Goal: Obtain resource: Obtain resource

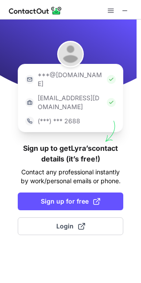
click at [68, 192] on button "Sign up for free" at bounding box center [70, 201] width 105 height 18
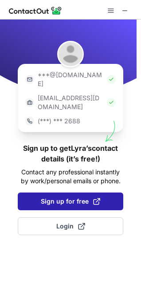
click at [70, 197] on span "Sign up for free" at bounding box center [70, 201] width 59 height 9
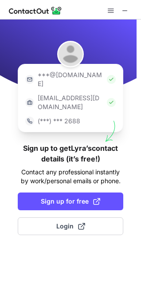
click at [130, 11] on div at bounding box center [118, 10] width 28 height 11
click at [126, 9] on span at bounding box center [124, 10] width 7 height 7
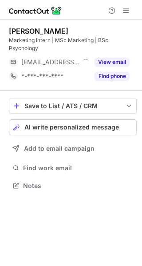
scroll to position [179, 142]
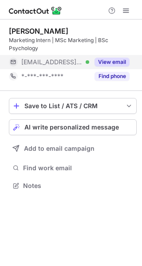
click at [112, 64] on button "View email" at bounding box center [111, 62] width 35 height 9
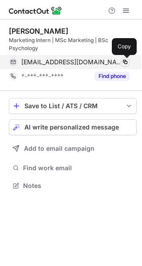
click at [126, 66] on button at bounding box center [124, 62] width 9 height 9
click at [124, 61] on span at bounding box center [124, 61] width 7 height 7
click at [125, 62] on span at bounding box center [124, 61] width 7 height 7
click at [123, 63] on span at bounding box center [124, 61] width 7 height 7
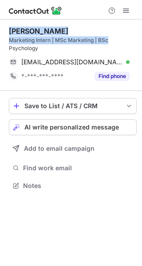
drag, startPoint x: 109, startPoint y: 40, endPoint x: 6, endPoint y: 31, distance: 103.2
click at [6, 31] on div "Lyra Hancock Marketing Intern | MSc Marketing | BSc Psychology lyra@themindcoll…" at bounding box center [71, 108] width 142 height 179
copy div "Lyra Hancock Marketing Intern | MSc Marketing | BSc"
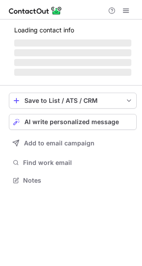
scroll to position [193, 142]
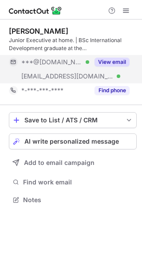
click at [109, 60] on button "View email" at bounding box center [111, 62] width 35 height 9
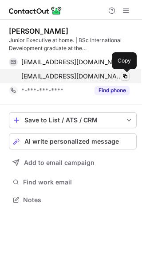
click at [125, 75] on span at bounding box center [124, 76] width 7 height 7
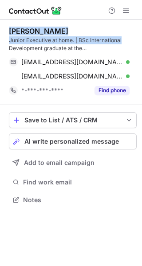
drag, startPoint x: 123, startPoint y: 40, endPoint x: 6, endPoint y: 32, distance: 116.8
click at [6, 32] on div "Ben Whiting Junior Executive at home. | BSc International Development graduate …" at bounding box center [71, 116] width 142 height 194
copy div "Ben Whiting Junior Executive at home. | BSc International"
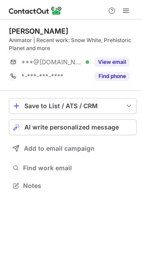
scroll to position [179, 142]
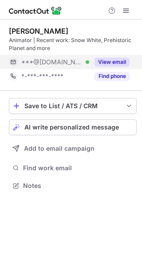
click at [116, 60] on button "View email" at bounding box center [111, 62] width 35 height 9
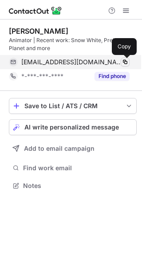
click at [127, 60] on span at bounding box center [124, 61] width 7 height 7
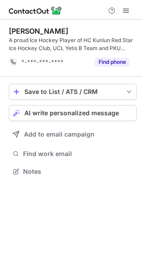
scroll to position [165, 142]
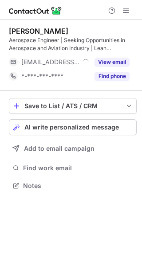
scroll to position [179, 142]
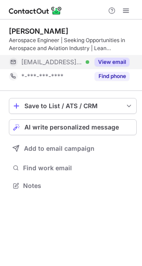
click at [121, 66] on button "View email" at bounding box center [111, 62] width 35 height 9
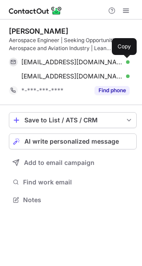
scroll to position [193, 142]
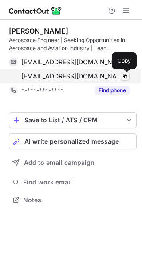
click at [124, 79] on span at bounding box center [124, 76] width 7 height 7
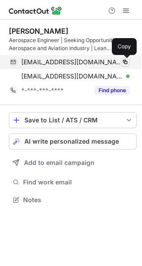
click at [126, 61] on span at bounding box center [124, 61] width 7 height 7
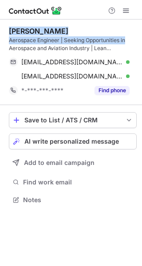
drag, startPoint x: 128, startPoint y: 42, endPoint x: 7, endPoint y: 31, distance: 121.8
click at [7, 31] on div "Akshay Nagaraju Aerospace Engineer | Seeking Opportunities in Aerospace and Avi…" at bounding box center [71, 116] width 142 height 194
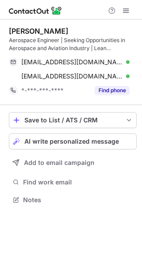
scroll to position [193, 142]
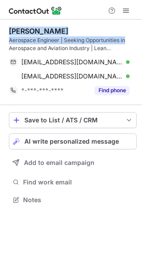
drag, startPoint x: 126, startPoint y: 44, endPoint x: 6, endPoint y: 29, distance: 121.4
click at [6, 29] on div "Akshay [PERSON_NAME] Aerospace Engineer | Seeking Opportunities in Aerospace an…" at bounding box center [71, 116] width 142 height 194
copy div "Akshay [PERSON_NAME] Aerospace Engineer | Seeking Opportunities in"
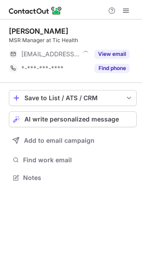
scroll to position [4, 4]
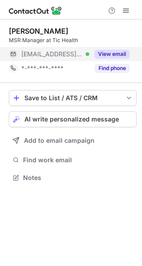
click at [122, 56] on button "View email" at bounding box center [111, 54] width 35 height 9
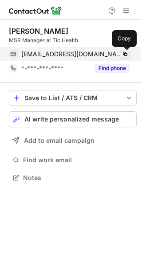
click at [126, 56] on span at bounding box center [124, 53] width 7 height 7
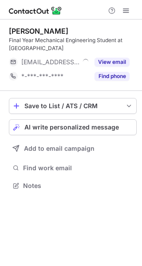
scroll to position [179, 142]
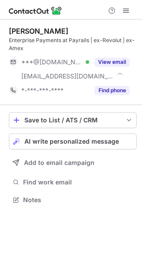
scroll to position [193, 142]
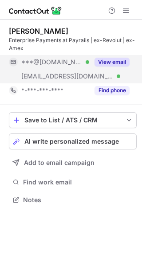
click at [124, 62] on button "View email" at bounding box center [111, 62] width 35 height 9
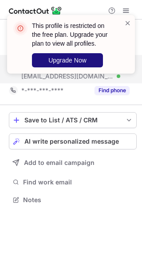
click at [77, 59] on span "Upgrade Now" at bounding box center [67, 60] width 38 height 7
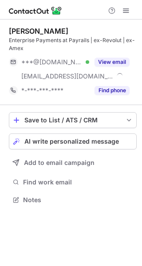
scroll to position [193, 142]
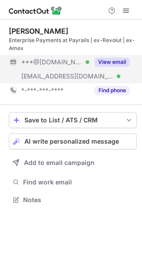
click at [117, 62] on button "View email" at bounding box center [111, 62] width 35 height 9
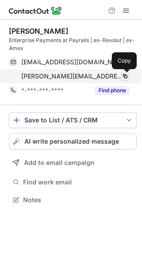
click at [126, 78] on span at bounding box center [124, 76] width 7 height 7
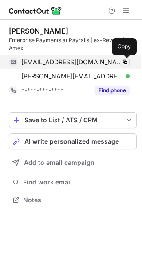
click at [126, 62] on span at bounding box center [124, 61] width 7 height 7
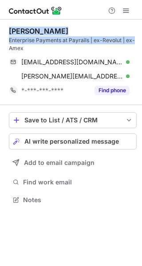
drag, startPoint x: 135, startPoint y: 40, endPoint x: 7, endPoint y: 31, distance: 128.8
click at [7, 31] on div "Patrick May Enterprise Payments at Payrails | ex-Revolut | ex-Amex patrickmay98…" at bounding box center [71, 116] width 142 height 194
copy div "Patrick May Enterprise Payments at Payrails | ex-Revolut | ex-"
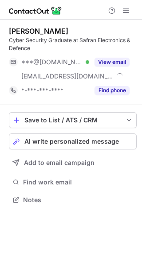
scroll to position [193, 142]
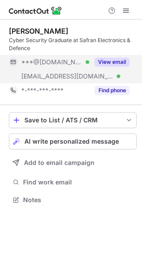
click at [115, 62] on button "View email" at bounding box center [111, 62] width 35 height 9
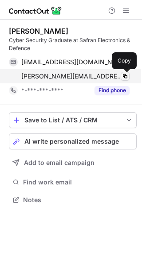
click at [127, 76] on span at bounding box center [124, 76] width 7 height 7
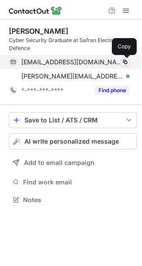
click at [128, 61] on span at bounding box center [124, 61] width 7 height 7
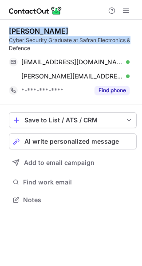
drag, startPoint x: 131, startPoint y: 41, endPoint x: 7, endPoint y: 32, distance: 124.4
click at [7, 32] on div "Diana Neculai Cyber Security Graduate at Safran Electronics & Defence diananecu…" at bounding box center [71, 116] width 142 height 194
copy div "Diana Neculai Cyber Security Graduate at Safran Electronics &"
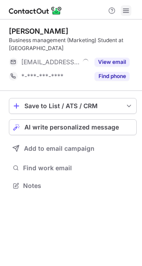
scroll to position [179, 142]
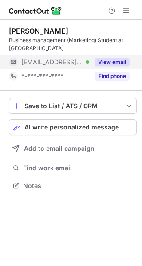
click at [119, 58] on button "View email" at bounding box center [111, 62] width 35 height 9
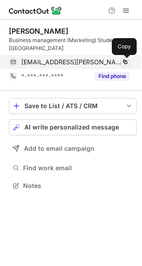
click at [124, 59] on span at bounding box center [124, 61] width 7 height 7
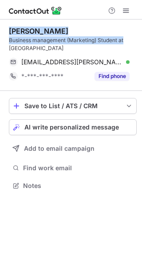
drag, startPoint x: 127, startPoint y: 42, endPoint x: 8, endPoint y: 30, distance: 120.2
click at [8, 30] on div "Daisy Hardwick Business management (Marketing) Student at University of Reading…" at bounding box center [71, 108] width 142 height 179
copy div "Daisy Hardwick Business management (Marketing) Student at"
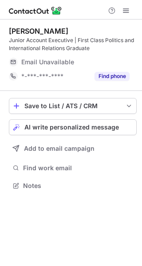
scroll to position [179, 142]
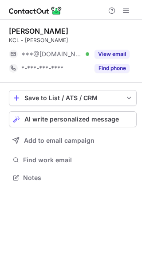
scroll to position [4, 4]
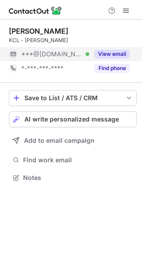
click at [120, 54] on button "View email" at bounding box center [111, 54] width 35 height 9
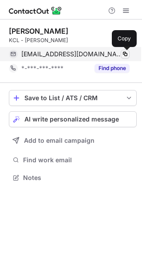
click at [124, 54] on span at bounding box center [124, 53] width 7 height 7
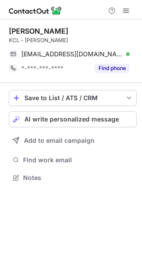
drag, startPoint x: 77, startPoint y: 31, endPoint x: 9, endPoint y: 33, distance: 67.4
click at [9, 33] on div "Santiago Rivera Rio" at bounding box center [73, 31] width 128 height 9
copy div "Santiago Rivera Rio"
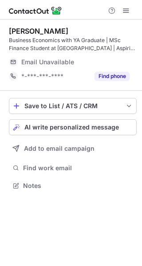
scroll to position [179, 142]
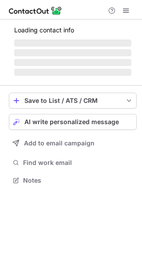
scroll to position [179, 142]
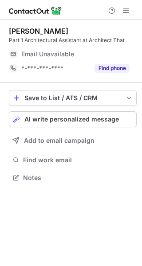
scroll to position [4, 4]
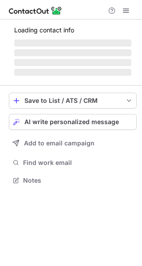
scroll to position [193, 142]
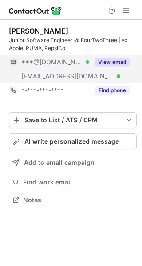
click at [117, 62] on button "View email" at bounding box center [111, 62] width 35 height 9
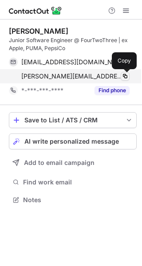
click at [122, 78] on span at bounding box center [124, 76] width 7 height 7
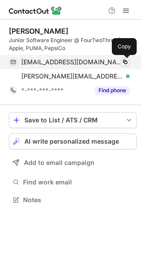
click at [124, 64] on span at bounding box center [124, 61] width 7 height 7
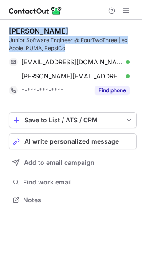
drag, startPoint x: 126, startPoint y: 45, endPoint x: 52, endPoint y: 39, distance: 74.6
click at [33, 34] on div "Maaz Chowdhry Junior Software Engineer @ FourTwoThree | ex Apple, PUMA, PepsiCo" at bounding box center [73, 40] width 128 height 26
click at [126, 47] on div "Junior Software Engineer @ FourTwoThree | ex Apple, PUMA, PepsiCo" at bounding box center [73, 44] width 128 height 16
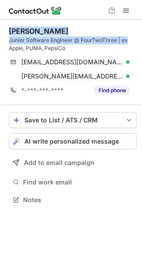
drag, startPoint x: 128, startPoint y: 43, endPoint x: 7, endPoint y: 31, distance: 121.9
click at [7, 31] on div "Maaz Chowdhry Junior Software Engineer @ FourTwoThree | ex Apple, PUMA, PepsiCo…" at bounding box center [71, 116] width 142 height 194
copy div "Maaz Chowdhry Junior Software Engineer @ FourTwoThree | ex"
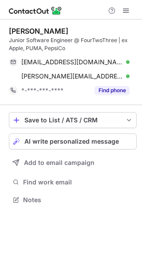
click at [89, 18] on div at bounding box center [71, 9] width 142 height 19
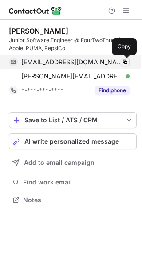
click at [124, 61] on span at bounding box center [124, 61] width 7 height 7
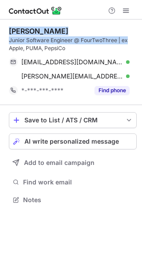
drag, startPoint x: 130, startPoint y: 42, endPoint x: 8, endPoint y: 28, distance: 122.6
click at [8, 28] on div "Maaz Chowdhry Junior Software Engineer @ FourTwoThree | ex Apple, PUMA, PepsiCo…" at bounding box center [71, 116] width 142 height 194
copy div "Maaz Chowdhry Junior Software Engineer @ FourTwoThree | ex"
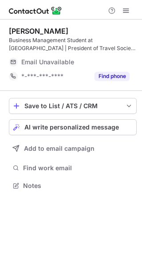
scroll to position [179, 142]
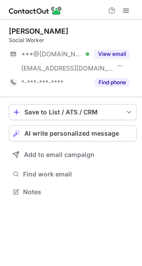
scroll to position [185, 142]
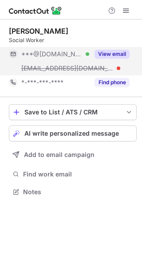
click at [120, 52] on button "View email" at bounding box center [111, 54] width 35 height 9
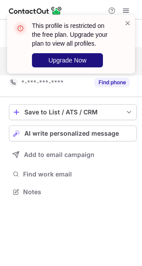
click at [90, 63] on button "Upgrade Now" at bounding box center [67, 60] width 71 height 14
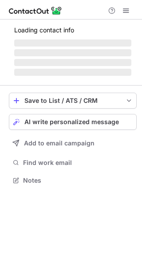
scroll to position [4, 4]
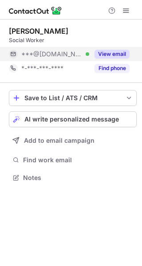
click at [110, 51] on button "View email" at bounding box center [111, 54] width 35 height 9
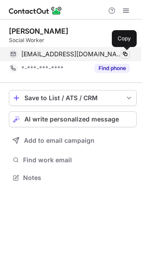
click at [123, 52] on span at bounding box center [124, 53] width 7 height 7
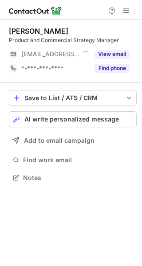
scroll to position [4, 4]
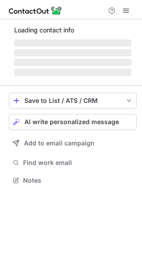
scroll to position [193, 142]
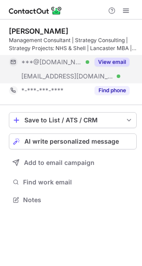
click at [116, 61] on button "View email" at bounding box center [111, 62] width 35 height 9
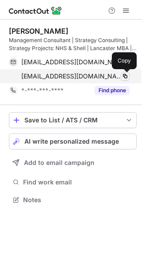
click at [124, 73] on span at bounding box center [124, 76] width 7 height 7
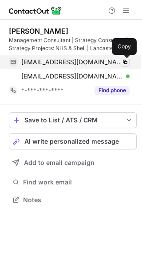
click at [126, 65] on span at bounding box center [124, 61] width 7 height 7
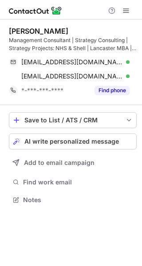
click at [117, 53] on div "Balaji Karadipatti Murugan Management Consultant | Strategy Consulting | Strate…" at bounding box center [73, 62] width 128 height 71
drag, startPoint x: 129, startPoint y: 39, endPoint x: 84, endPoint y: 43, distance: 45.8
click at [88, 43] on div "Management Consultant | Strategy Consulting | Strategy Projects: NHS & Shell | …" at bounding box center [73, 44] width 128 height 16
drag, startPoint x: 39, startPoint y: 38, endPoint x: 16, endPoint y: 37, distance: 23.9
click at [16, 37] on div "Management Consultant | Strategy Consulting | Strategy Projects: NHS & Shell | …" at bounding box center [73, 44] width 128 height 16
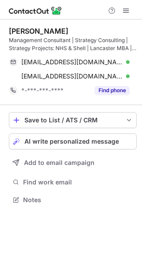
click at [126, 32] on div "Balaji Karadipatti Murugan" at bounding box center [73, 31] width 128 height 9
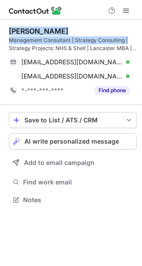
drag, startPoint x: 131, startPoint y: 41, endPoint x: 1, endPoint y: 31, distance: 130.2
click at [1, 31] on div "Balaji Karadipatti Murugan Management Consultant | Strategy Consulting | Strate…" at bounding box center [71, 116] width 142 height 194
copy div "Balaji Karadipatti Murugan Management Consultant | Strategy Consulting |"
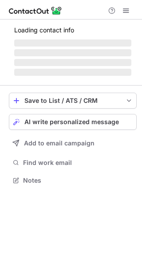
scroll to position [179, 142]
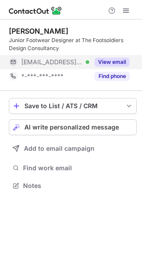
click at [119, 62] on button "View email" at bounding box center [111, 62] width 35 height 9
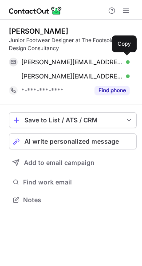
scroll to position [193, 142]
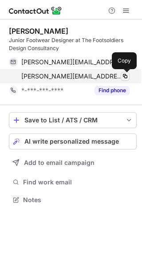
click at [123, 75] on span at bounding box center [124, 76] width 7 height 7
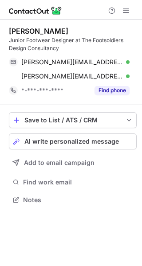
click at [109, 50] on div "Junior Footwear Designer at The Footsoldiers Design Consultancy" at bounding box center [73, 44] width 128 height 16
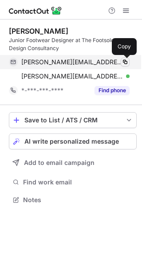
click at [124, 60] on span at bounding box center [124, 61] width 7 height 7
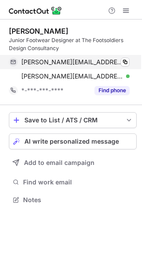
click at [115, 57] on div "martin@thefootsoldiers.com Verified Copy" at bounding box center [69, 62] width 120 height 14
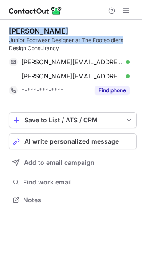
drag, startPoint x: 125, startPoint y: 40, endPoint x: 11, endPoint y: 32, distance: 115.0
click at [11, 32] on div "Austin Martin Junior Footwear Designer at The Footsoldiers Design Consultancy" at bounding box center [73, 40] width 128 height 26
copy div "Austin Martin Junior Footwear Designer at The Footsoldiers"
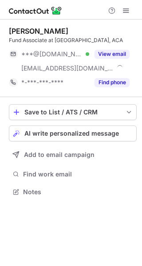
scroll to position [185, 142]
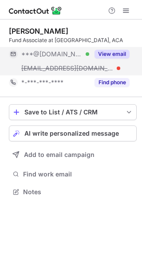
click at [122, 53] on button "View email" at bounding box center [111, 54] width 35 height 9
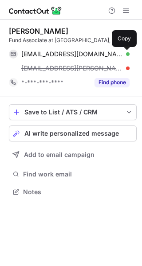
click at [122, 53] on span at bounding box center [124, 53] width 7 height 7
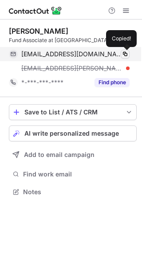
click at [122, 53] on span at bounding box center [124, 53] width 7 height 7
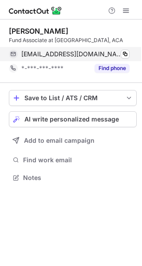
scroll to position [171, 142]
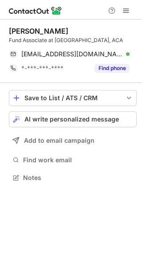
click at [109, 31] on div "Surya Prusty" at bounding box center [73, 31] width 128 height 9
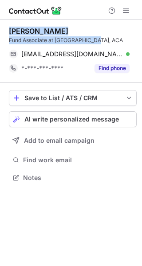
drag, startPoint x: 94, startPoint y: 38, endPoint x: 7, endPoint y: 30, distance: 88.1
click at [7, 30] on div "Surya Prusty Fund Associate at Lightrock, ACA sprusty2212@gmail.com Verified Co…" at bounding box center [71, 104] width 142 height 171
copy div "Surya Prusty Fund Associate at Lightrock, ACA"
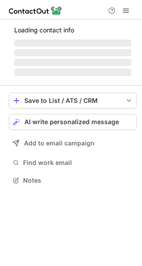
scroll to position [179, 142]
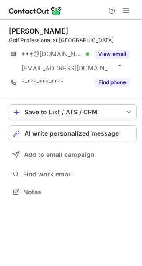
scroll to position [185, 142]
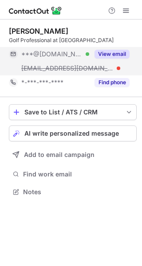
click at [124, 54] on button "View email" at bounding box center [111, 54] width 35 height 9
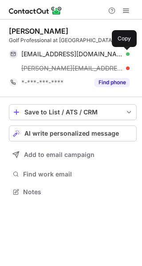
click at [124, 54] on span at bounding box center [124, 53] width 7 height 7
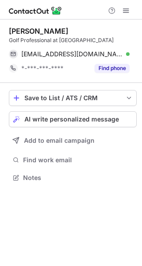
scroll to position [171, 142]
click at [120, 37] on div "Golf Professional at [GEOGRAPHIC_DATA]" at bounding box center [73, 40] width 128 height 8
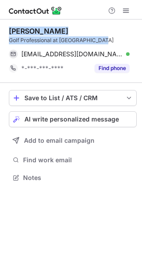
drag, startPoint x: 102, startPoint y: 41, endPoint x: 9, endPoint y: 32, distance: 93.9
click at [9, 32] on div "[PERSON_NAME] Golf Professional at [GEOGRAPHIC_DATA]" at bounding box center [73, 36] width 128 height 18
copy div "[PERSON_NAME] Golf Professional at [GEOGRAPHIC_DATA]"
click at [113, 28] on div "Benjamin Jewell" at bounding box center [73, 31] width 128 height 9
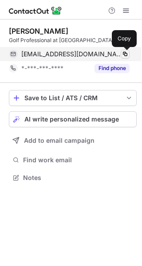
click at [124, 51] on span at bounding box center [124, 53] width 7 height 7
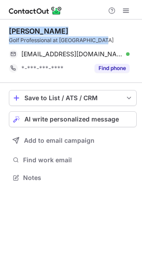
drag, startPoint x: 103, startPoint y: 36, endPoint x: 8, endPoint y: 33, distance: 94.4
click at [9, 33] on div "Benjamin Jewell Golf Professional at Halesworth Golf" at bounding box center [73, 36] width 128 height 18
copy div "Benjamin Jewell Golf Professional at Halesworth Golf"
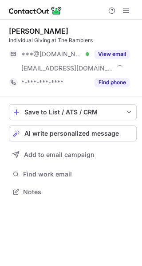
scroll to position [185, 142]
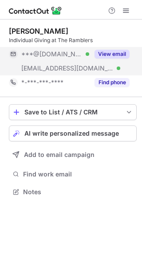
click at [113, 55] on button "View email" at bounding box center [111, 54] width 35 height 9
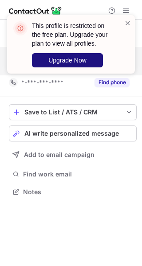
click at [89, 63] on button "Upgrade Now" at bounding box center [67, 60] width 71 height 14
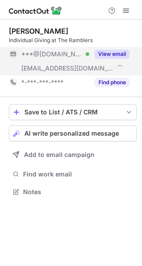
scroll to position [185, 142]
click at [114, 51] on button "View email" at bounding box center [111, 54] width 35 height 9
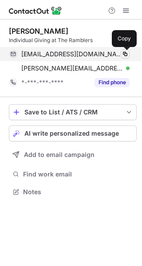
click at [124, 50] on span at bounding box center [124, 53] width 7 height 7
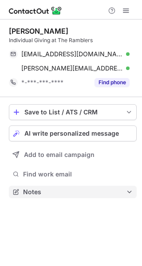
click at [74, 194] on span "Notes" at bounding box center [74, 192] width 103 height 8
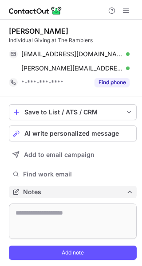
scroll to position [252, 136]
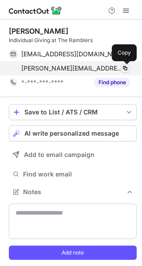
click at [125, 66] on span at bounding box center [124, 68] width 7 height 7
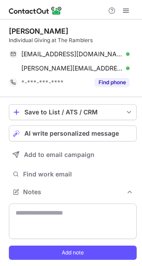
click at [111, 37] on div "Individual Giving at The Ramblers" at bounding box center [73, 40] width 128 height 8
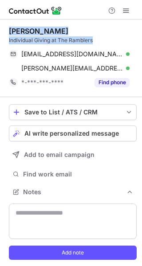
drag, startPoint x: 96, startPoint y: 41, endPoint x: 5, endPoint y: 31, distance: 91.9
click at [5, 31] on div "Helen Iredale Individual Giving at The Ramblers heleniredale@live.co.uk Verifie…" at bounding box center [71, 145] width 142 height 252
copy div "Helen Iredale Individual Giving at The Ramblers"
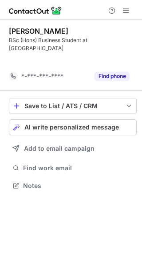
scroll to position [157, 142]
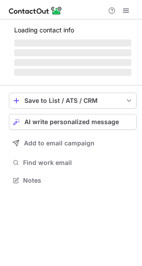
scroll to position [4, 4]
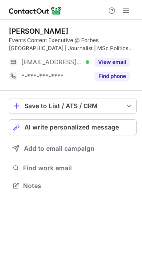
scroll to position [179, 142]
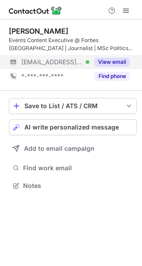
click at [113, 62] on button "View email" at bounding box center [111, 62] width 35 height 9
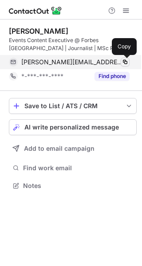
click at [124, 58] on button at bounding box center [124, 62] width 9 height 9
click at [126, 58] on button at bounding box center [124, 62] width 9 height 9
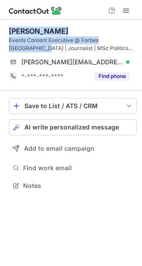
drag, startPoint x: 132, startPoint y: 40, endPoint x: 5, endPoint y: 31, distance: 127.9
click at [5, 31] on div "Malika K. Events Content Executive @ Forbes Middle East | Journalist | MSc Poli…" at bounding box center [71, 108] width 142 height 179
copy div "Malika K. Events Content Executive @ Forbes Middle East |"
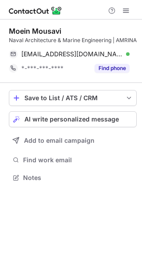
scroll to position [171, 142]
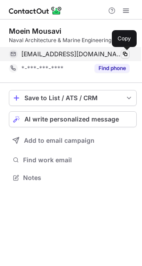
click at [127, 54] on span at bounding box center [124, 53] width 7 height 7
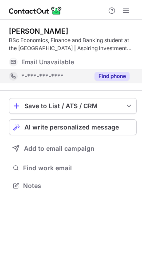
scroll to position [179, 142]
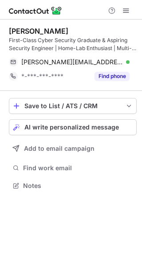
scroll to position [179, 142]
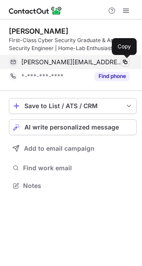
click at [124, 58] on span at bounding box center [124, 61] width 7 height 7
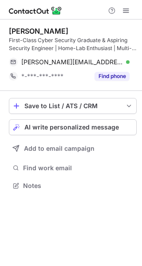
click at [110, 160] on div "Save to List / ATS / CRM List Select Lever Connect Greenhouse Connect Salesforc…" at bounding box center [73, 145] width 128 height 108
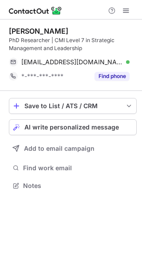
scroll to position [179, 142]
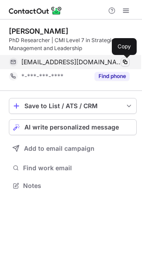
click at [124, 63] on span at bounding box center [124, 61] width 7 height 7
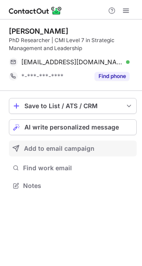
click at [124, 155] on button "Add to email campaign" at bounding box center [73, 148] width 128 height 16
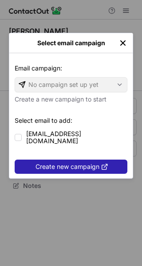
click at [119, 44] on img "left-button" at bounding box center [122, 43] width 9 height 9
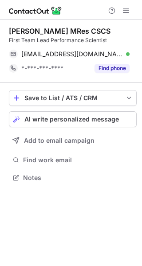
scroll to position [171, 142]
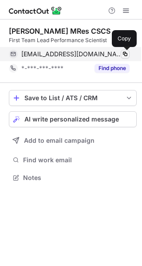
click at [127, 53] on span at bounding box center [124, 53] width 7 height 7
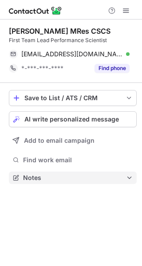
click at [115, 178] on span "Notes" at bounding box center [74, 178] width 103 height 8
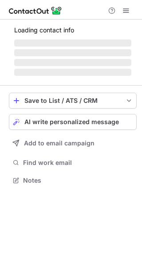
scroll to position [179, 142]
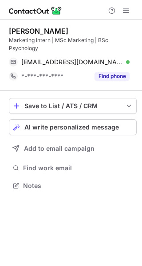
scroll to position [179, 142]
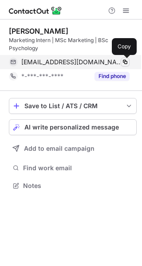
click at [126, 62] on span at bounding box center [124, 61] width 7 height 7
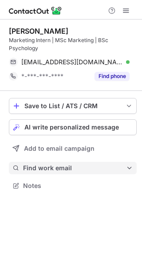
click at [115, 165] on span "Find work email" at bounding box center [74, 168] width 103 height 8
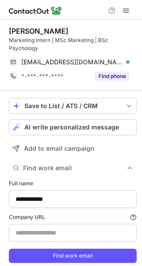
type input "**********"
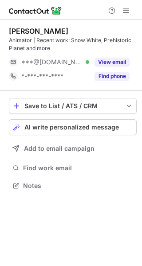
scroll to position [179, 142]
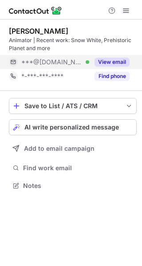
click at [115, 57] on div "View email" at bounding box center [109, 62] width 40 height 14
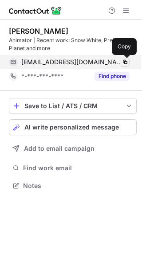
click at [122, 59] on span at bounding box center [124, 61] width 7 height 7
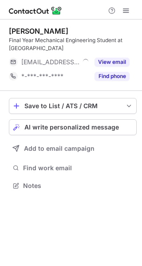
scroll to position [179, 142]
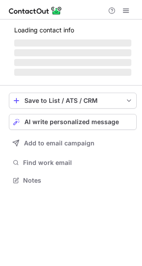
scroll to position [4, 4]
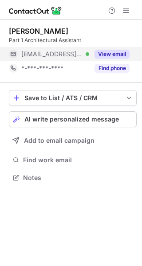
click at [119, 54] on button "View email" at bounding box center [111, 54] width 35 height 9
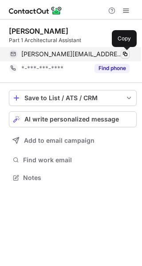
click at [126, 54] on span at bounding box center [124, 53] width 7 height 7
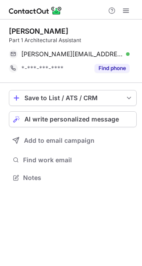
click at [115, 31] on div "Mel Chung" at bounding box center [73, 31] width 128 height 9
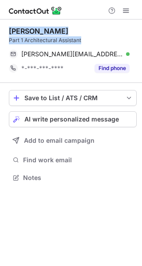
drag, startPoint x: 86, startPoint y: 38, endPoint x: 10, endPoint y: 29, distance: 76.7
click at [10, 29] on div "Mel Chung Part 1 Architectural Assistant" at bounding box center [73, 36] width 128 height 18
copy div "Mel Chung Part 1 Architectural Assistant"
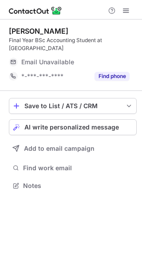
scroll to position [179, 142]
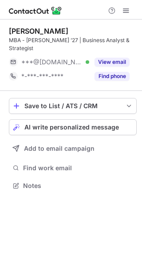
scroll to position [4, 4]
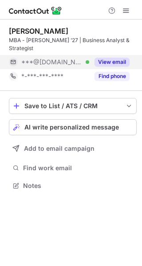
click at [121, 55] on div "View email" at bounding box center [109, 62] width 40 height 14
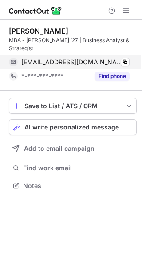
click at [129, 56] on div "ahmedjabbar365@gmail.com Verified Copy" at bounding box center [69, 62] width 120 height 14
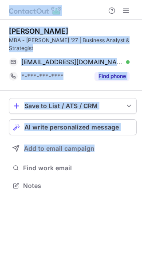
drag, startPoint x: 103, startPoint y: 170, endPoint x: -65, endPoint y: 19, distance: 225.9
click at [0, 19] on html "Ahmad Jabbar MBA - AMBS ’27 | Business Analyst & Strategist ahmedjabbar365@gmai…" at bounding box center [71, 133] width 142 height 266
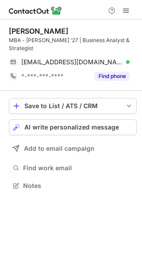
click at [64, 213] on div "Ahmad Jabbar MBA - AMBS ’27 | Business Analyst & Strategist ahmedjabbar365@gmai…" at bounding box center [71, 142] width 142 height 246
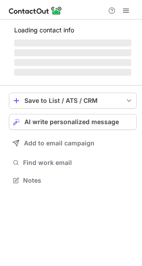
scroll to position [179, 142]
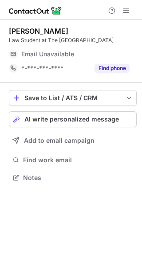
scroll to position [4, 4]
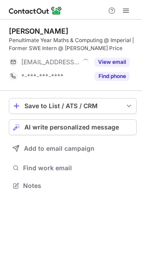
scroll to position [179, 142]
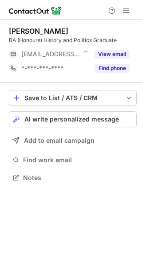
scroll to position [4, 4]
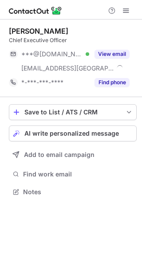
scroll to position [185, 142]
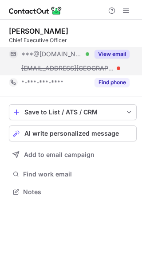
click at [118, 54] on button "View email" at bounding box center [111, 54] width 35 height 9
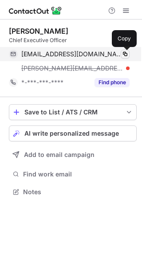
click at [124, 54] on span at bounding box center [124, 53] width 7 height 7
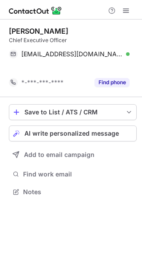
scroll to position [171, 142]
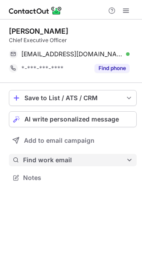
click at [110, 154] on button "Find work email" at bounding box center [73, 160] width 128 height 12
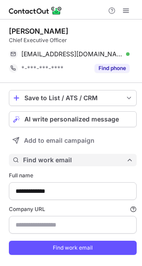
scroll to position [265, 136]
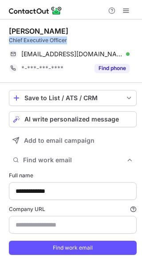
drag, startPoint x: 71, startPoint y: 37, endPoint x: 68, endPoint y: 31, distance: 6.8
click at [62, 33] on div "Jamie Lumsden Chief Executive Officer" at bounding box center [73, 36] width 128 height 18
click at [78, 32] on div "Jamie Lumsden" at bounding box center [73, 31] width 128 height 9
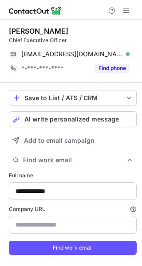
click at [66, 40] on div "Chief Executive Officer" at bounding box center [73, 40] width 128 height 8
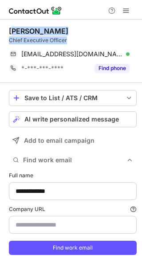
drag, startPoint x: 74, startPoint y: 38, endPoint x: 11, endPoint y: 32, distance: 63.2
click at [11, 32] on div "Jamie Lumsden Chief Executive Officer" at bounding box center [73, 36] width 128 height 18
copy div "amie Lumsden Chief Executive Officer"
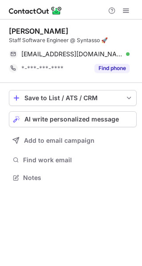
scroll to position [171, 142]
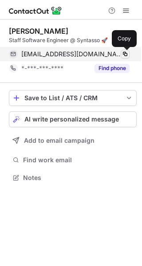
click at [124, 50] on span at bounding box center [124, 53] width 7 height 7
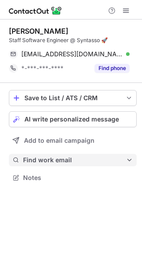
click at [122, 155] on button "Find work email" at bounding box center [73, 160] width 128 height 12
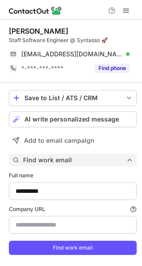
scroll to position [265, 136]
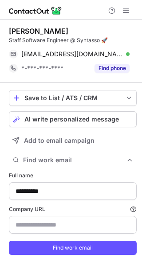
type input "**********"
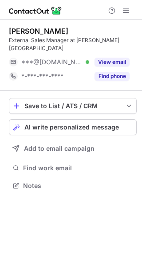
scroll to position [4, 4]
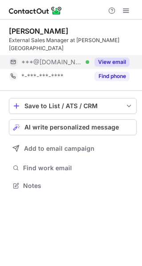
click at [120, 58] on button "View email" at bounding box center [111, 62] width 35 height 9
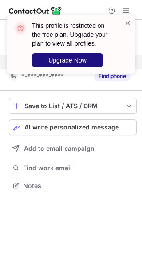
drag, startPoint x: 120, startPoint y: 54, endPoint x: 92, endPoint y: 65, distance: 30.3
click at [92, 65] on div "This profile is restricted on the free plan. Upgrade your plan to view all prof…" at bounding box center [76, 44] width 89 height 46
click at [92, 65] on button "Upgrade Now" at bounding box center [67, 60] width 71 height 14
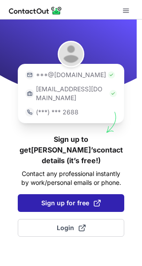
click at [74, 194] on button "Sign up for free" at bounding box center [71, 203] width 106 height 18
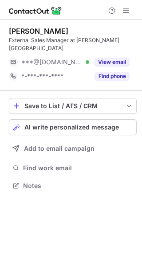
scroll to position [4, 4]
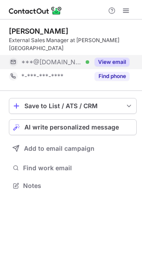
click at [106, 58] on button "View email" at bounding box center [111, 62] width 35 height 9
click at [106, 58] on div "***@gmail.com" at bounding box center [75, 62] width 108 height 8
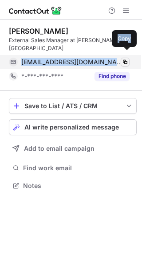
click at [123, 58] on span at bounding box center [124, 61] width 7 height 7
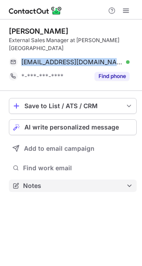
click at [102, 182] on button "Notes" at bounding box center [73, 185] width 128 height 12
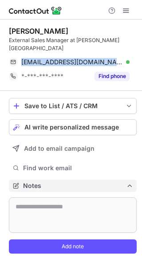
scroll to position [238, 142]
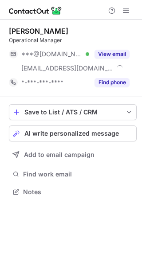
scroll to position [185, 142]
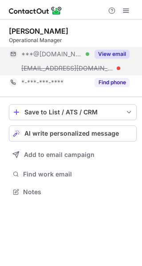
click at [120, 54] on button "View email" at bounding box center [111, 54] width 35 height 9
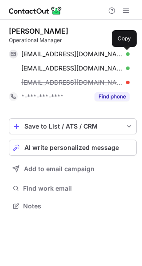
scroll to position [199, 142]
click at [120, 54] on button at bounding box center [124, 54] width 9 height 9
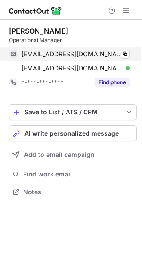
scroll to position [185, 142]
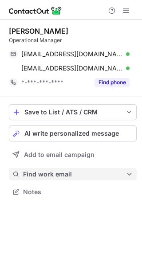
click at [108, 177] on span "Find work email" at bounding box center [74, 174] width 103 height 8
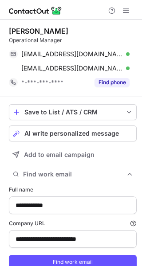
type input "**********"
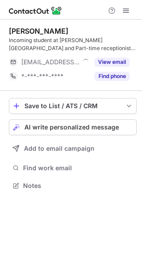
scroll to position [179, 142]
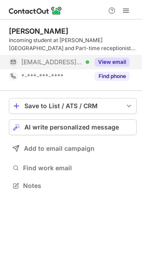
click at [117, 62] on button "View email" at bounding box center [111, 62] width 35 height 9
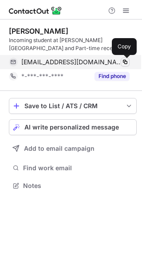
click at [123, 62] on span at bounding box center [124, 61] width 7 height 7
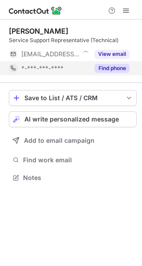
scroll to position [4, 4]
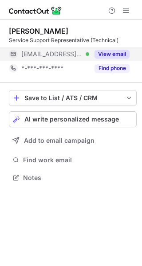
click at [112, 54] on button "View email" at bounding box center [111, 54] width 35 height 9
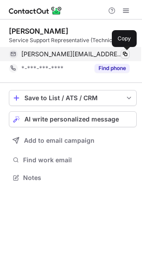
click at [125, 51] on span at bounding box center [124, 53] width 7 height 7
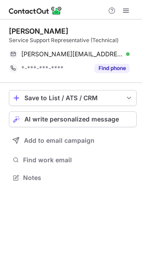
click at [121, 153] on div "Save to List / ATS / CRM List Select Lever Connect Greenhouse Connect Salesforc…" at bounding box center [73, 137] width 128 height 108
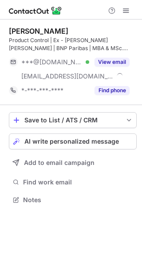
scroll to position [193, 142]
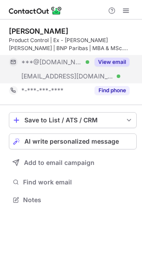
click at [113, 60] on button "View email" at bounding box center [111, 62] width 35 height 9
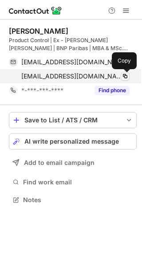
click at [125, 79] on span at bounding box center [124, 76] width 7 height 7
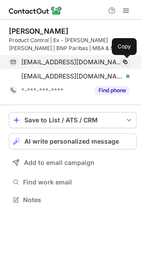
click at [126, 63] on span at bounding box center [124, 61] width 7 height 7
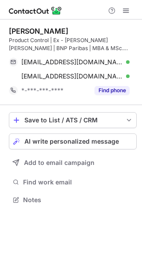
drag, startPoint x: 104, startPoint y: 201, endPoint x: -64, endPoint y: 27, distance: 241.8
click at [0, 27] on html "Aman Singh Product Control | Ex - Morgan Stanley | BNP Paribas | MBA & MSc. Fin…" at bounding box center [71, 133] width 142 height 266
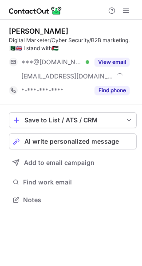
scroll to position [193, 142]
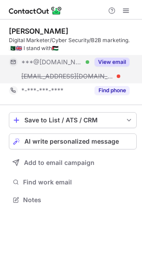
click at [111, 64] on button "View email" at bounding box center [111, 62] width 35 height 9
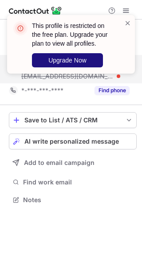
click at [92, 61] on button "Upgrade Now" at bounding box center [67, 60] width 71 height 14
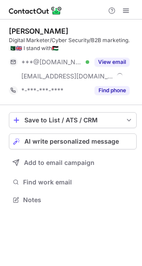
scroll to position [193, 142]
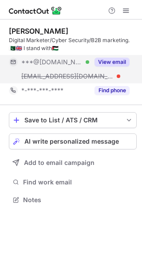
click at [118, 62] on button "View email" at bounding box center [111, 62] width 35 height 9
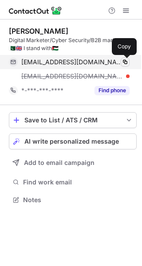
click at [125, 60] on span at bounding box center [124, 61] width 7 height 7
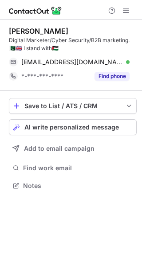
scroll to position [179, 142]
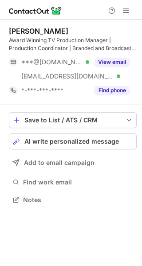
scroll to position [193, 142]
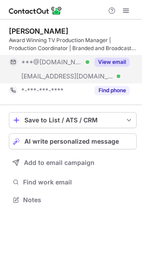
click at [111, 62] on button "View email" at bounding box center [111, 62] width 35 height 9
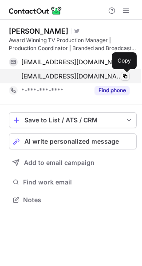
click at [124, 72] on button at bounding box center [124, 76] width 9 height 9
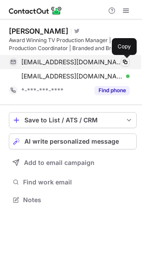
click at [126, 58] on span at bounding box center [124, 61] width 7 height 7
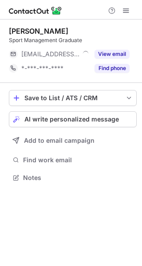
scroll to position [4, 4]
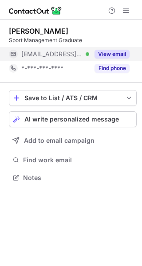
click at [113, 56] on button "View email" at bounding box center [111, 54] width 35 height 9
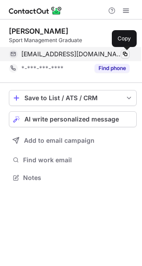
click at [122, 52] on span at bounding box center [124, 53] width 7 height 7
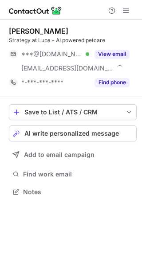
scroll to position [185, 142]
click at [109, 54] on button "View email" at bounding box center [111, 54] width 35 height 9
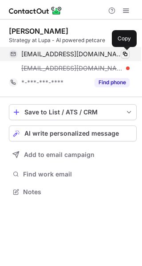
click at [122, 54] on span at bounding box center [124, 53] width 7 height 7
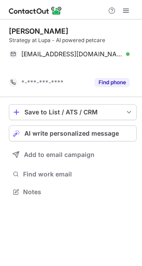
scroll to position [171, 142]
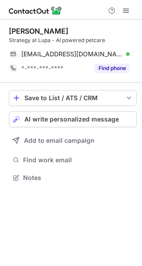
click at [115, 36] on div "Cormac Yalloway Strategy at Lupa - AI powered petcare" at bounding box center [73, 36] width 128 height 18
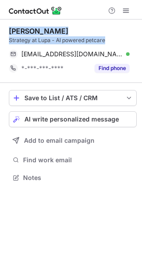
drag, startPoint x: 109, startPoint y: 39, endPoint x: 8, endPoint y: 29, distance: 100.6
click at [9, 29] on div "Cormac Yalloway Strategy at Lupa - AI powered petcare" at bounding box center [73, 36] width 128 height 18
copy div "Cormac Yalloway Strategy at Lupa - AI powered petcare"
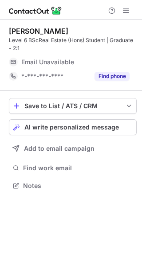
scroll to position [179, 142]
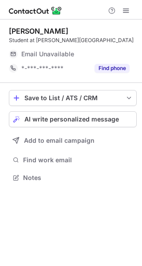
scroll to position [4, 4]
click at [1, 115] on div "Laurelle White Employability Development Officer @ HRUC Email Unavailable Email…" at bounding box center [71, 104] width 142 height 171
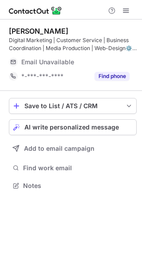
scroll to position [179, 142]
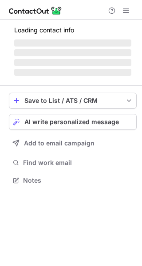
scroll to position [4, 4]
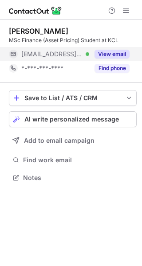
click at [110, 56] on button "View email" at bounding box center [111, 54] width 35 height 9
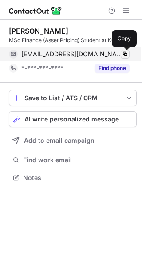
click at [126, 55] on span at bounding box center [124, 53] width 7 height 7
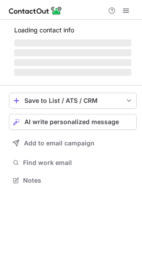
scroll to position [179, 142]
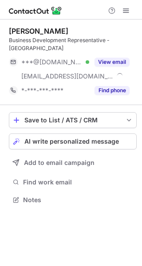
scroll to position [193, 142]
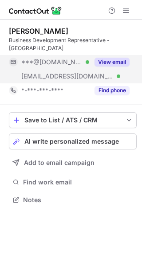
click at [119, 59] on button "View email" at bounding box center [111, 62] width 35 height 9
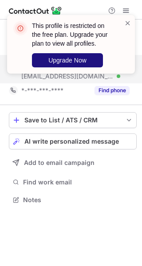
click at [73, 60] on span "Upgrade Now" at bounding box center [67, 60] width 38 height 7
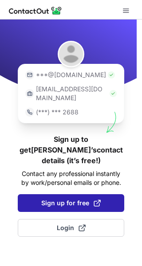
click at [85, 198] on span "Sign up for free" at bounding box center [70, 202] width 59 height 9
click at [91, 198] on span "Sign up for free" at bounding box center [70, 202] width 59 height 9
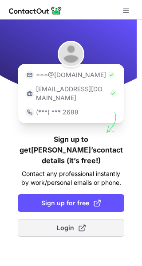
click at [75, 223] on span "Login" at bounding box center [71, 227] width 29 height 9
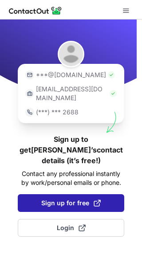
click at [34, 194] on button "Sign up for free" at bounding box center [71, 203] width 106 height 18
click at [82, 198] on span "Sign up for free" at bounding box center [70, 202] width 59 height 9
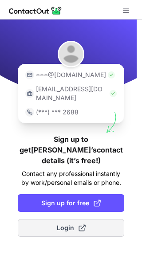
click at [79, 224] on span at bounding box center [81, 227] width 7 height 7
click at [66, 219] on button "Login" at bounding box center [71, 228] width 106 height 18
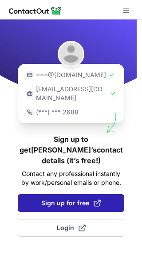
click at [101, 194] on button "Sign up for free" at bounding box center [71, 203] width 106 height 18
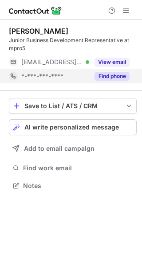
scroll to position [179, 142]
click at [120, 71] on div "Find phone" at bounding box center [109, 76] width 40 height 14
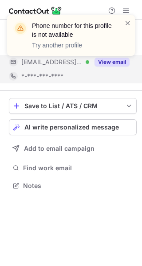
click at [123, 62] on div "Phone number for this profile is not available Try another profile" at bounding box center [71, 39] width 142 height 66
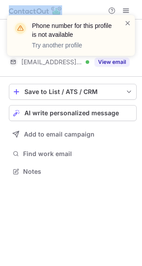
scroll to position [165, 142]
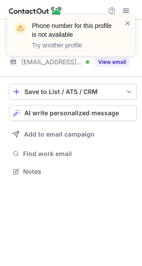
drag, startPoint x: 123, startPoint y: 61, endPoint x: 131, endPoint y: 9, distance: 52.5
click at [131, 9] on div "Phone number for this profile is not available Try another profile" at bounding box center [71, 39] width 142 height 66
click at [130, 19] on span at bounding box center [127, 23] width 7 height 9
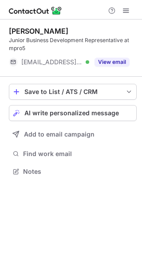
click at [120, 67] on div "View email" at bounding box center [109, 62] width 40 height 14
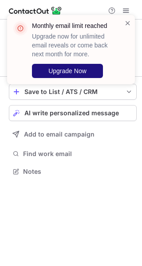
click at [78, 74] on span "Upgrade Now" at bounding box center [67, 70] width 38 height 7
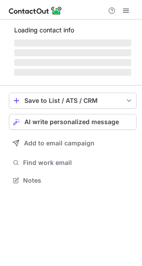
scroll to position [179, 142]
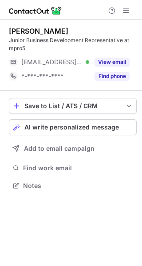
click at [126, 19] on div at bounding box center [71, 9] width 142 height 19
click at [125, 9] on span at bounding box center [125, 10] width 7 height 7
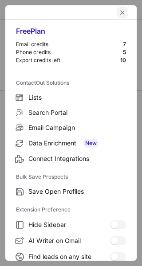
click at [120, 12] on button "left-button" at bounding box center [122, 12] width 11 height 11
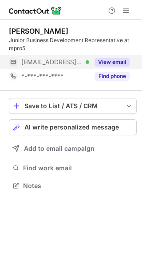
click at [118, 61] on button "View email" at bounding box center [111, 62] width 35 height 9
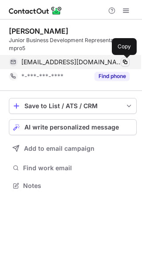
click at [125, 58] on button at bounding box center [124, 62] width 9 height 9
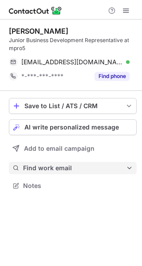
click at [123, 173] on button "Find work email" at bounding box center [73, 168] width 128 height 12
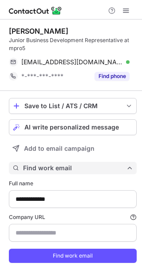
scroll to position [273, 136]
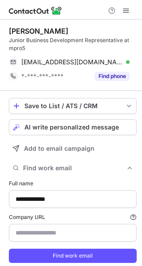
type input "*********"
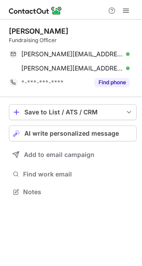
scroll to position [185, 142]
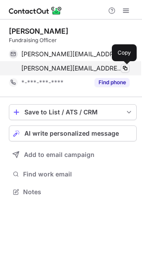
click at [125, 65] on span at bounding box center [124, 68] width 7 height 7
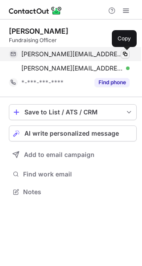
click at [123, 53] on span at bounding box center [124, 53] width 7 height 7
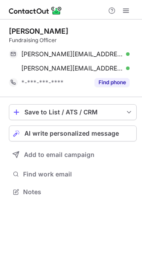
click at [120, 165] on div "Save to List / ATS / CRM List Select Lever Connect Greenhouse Connect Salesforc…" at bounding box center [73, 151] width 128 height 108
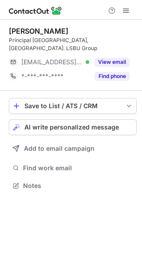
scroll to position [179, 142]
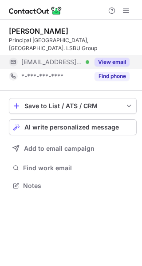
click at [120, 65] on button "View email" at bounding box center [111, 62] width 35 height 9
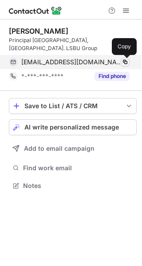
click at [122, 65] on span at bounding box center [124, 61] width 7 height 7
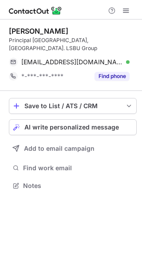
click at [103, 198] on div "Save to List / ATS / CRM List Select Lever Connect Greenhouse Connect Salesforc…" at bounding box center [73, 145] width 128 height 108
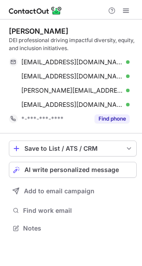
scroll to position [221, 142]
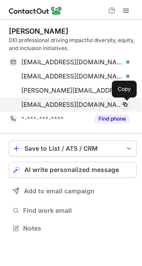
click at [126, 105] on span at bounding box center [124, 104] width 7 height 7
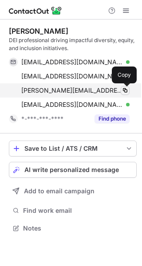
click at [125, 91] on span at bounding box center [124, 90] width 7 height 7
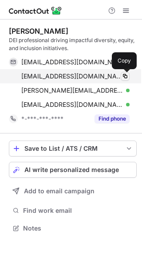
click at [121, 76] on button at bounding box center [124, 76] width 9 height 9
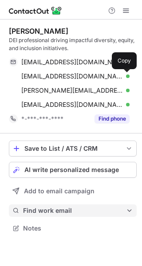
click at [110, 206] on button "Find work email" at bounding box center [73, 210] width 128 height 12
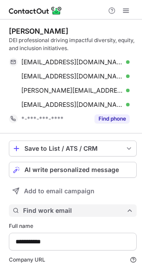
scroll to position [315, 136]
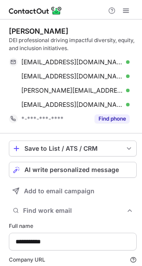
type input "**********"
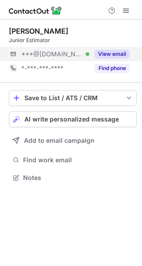
scroll to position [4, 4]
click at [125, 52] on button "View email" at bounding box center [111, 54] width 35 height 9
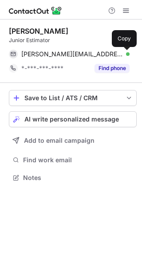
click at [125, 52] on span at bounding box center [124, 53] width 7 height 7
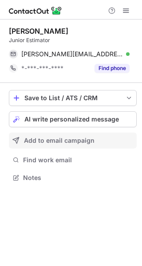
click at [100, 144] on div "Add to email campaign" at bounding box center [78, 140] width 109 height 7
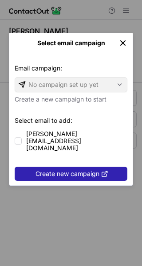
click at [119, 39] on img "left-button" at bounding box center [122, 43] width 9 height 9
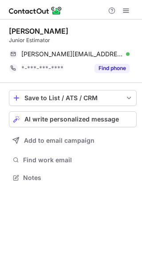
scroll to position [171, 142]
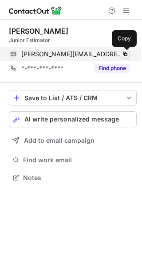
click at [122, 55] on span at bounding box center [124, 53] width 7 height 7
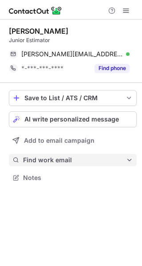
click at [110, 165] on button "Find work email" at bounding box center [73, 160] width 128 height 12
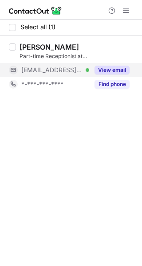
click at [121, 71] on button "View email" at bounding box center [111, 70] width 35 height 9
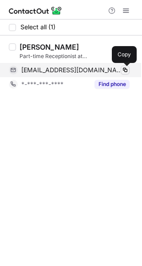
click at [124, 71] on span at bounding box center [124, 69] width 7 height 7
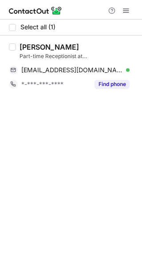
click at [79, 158] on div "Select all (1) [PERSON_NAME] Part-time Receptionist at [GEOGRAPHIC_DATA] [EMAIL…" at bounding box center [71, 142] width 142 height 246
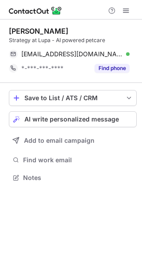
scroll to position [171, 142]
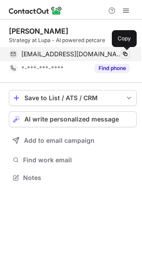
click at [128, 52] on span at bounding box center [124, 53] width 7 height 7
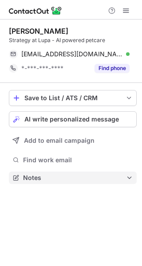
click at [78, 182] on button "Notes" at bounding box center [73, 177] width 128 height 12
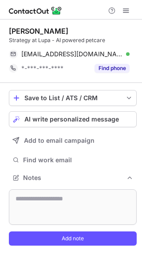
scroll to position [238, 142]
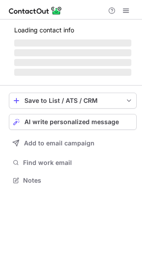
scroll to position [179, 142]
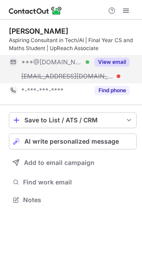
click at [114, 58] on button "View email" at bounding box center [111, 62] width 35 height 9
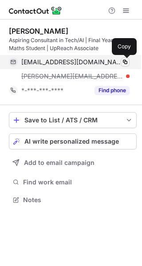
click at [124, 58] on button at bounding box center [124, 62] width 9 height 9
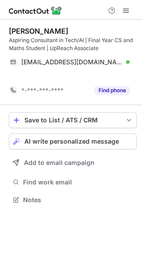
scroll to position [179, 142]
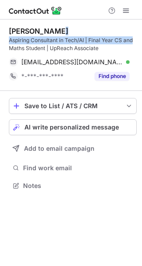
drag, startPoint x: 82, startPoint y: 24, endPoint x: 140, endPoint y: 41, distance: 59.6
click at [140, 41] on div "Bryan Piedra Aspiring Consultant in Tech/AI | Final Year CS and Maths Student |…" at bounding box center [71, 108] width 142 height 179
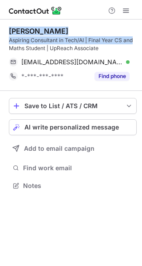
drag, startPoint x: 134, startPoint y: 41, endPoint x: 11, endPoint y: 28, distance: 124.3
click at [11, 28] on div "Bryan Piedra Aspiring Consultant in Tech/AI | Final Year CS and Maths Student |…" at bounding box center [73, 40] width 128 height 26
copy div "Bryan Piedra Aspiring Consultant in Tech/AI | Final Year CS and"
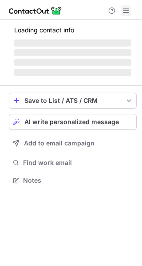
scroll to position [179, 142]
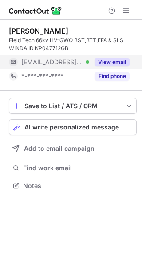
click at [106, 59] on button "View email" at bounding box center [111, 62] width 35 height 9
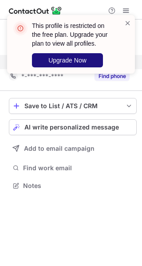
click at [87, 62] on button "Upgrade Now" at bounding box center [67, 60] width 71 height 14
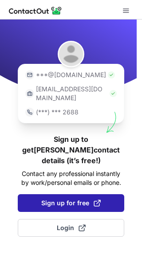
click at [103, 194] on button "Sign up for free" at bounding box center [71, 203] width 106 height 18
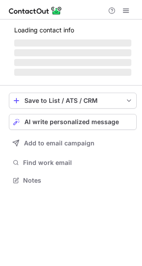
scroll to position [179, 142]
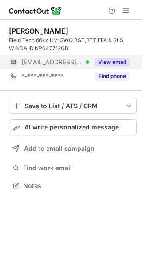
click at [112, 61] on button "View email" at bounding box center [111, 62] width 35 height 9
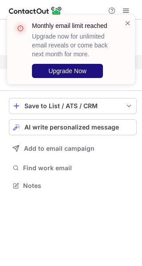
click at [94, 71] on button "Upgrade Now" at bounding box center [67, 71] width 71 height 14
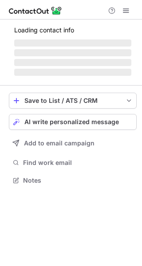
scroll to position [179, 142]
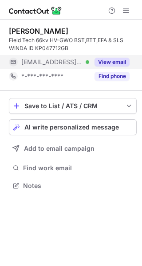
click at [116, 61] on button "View email" at bounding box center [111, 62] width 35 height 9
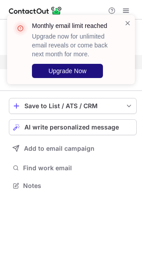
click at [82, 68] on span "Upgrade Now" at bounding box center [67, 70] width 38 height 7
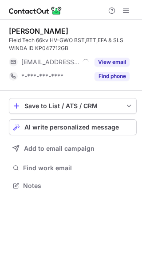
scroll to position [179, 142]
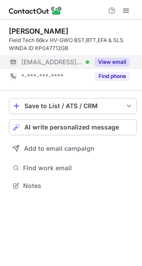
click at [121, 60] on button "View email" at bounding box center [111, 62] width 35 height 9
